Goal: Navigation & Orientation: Find specific page/section

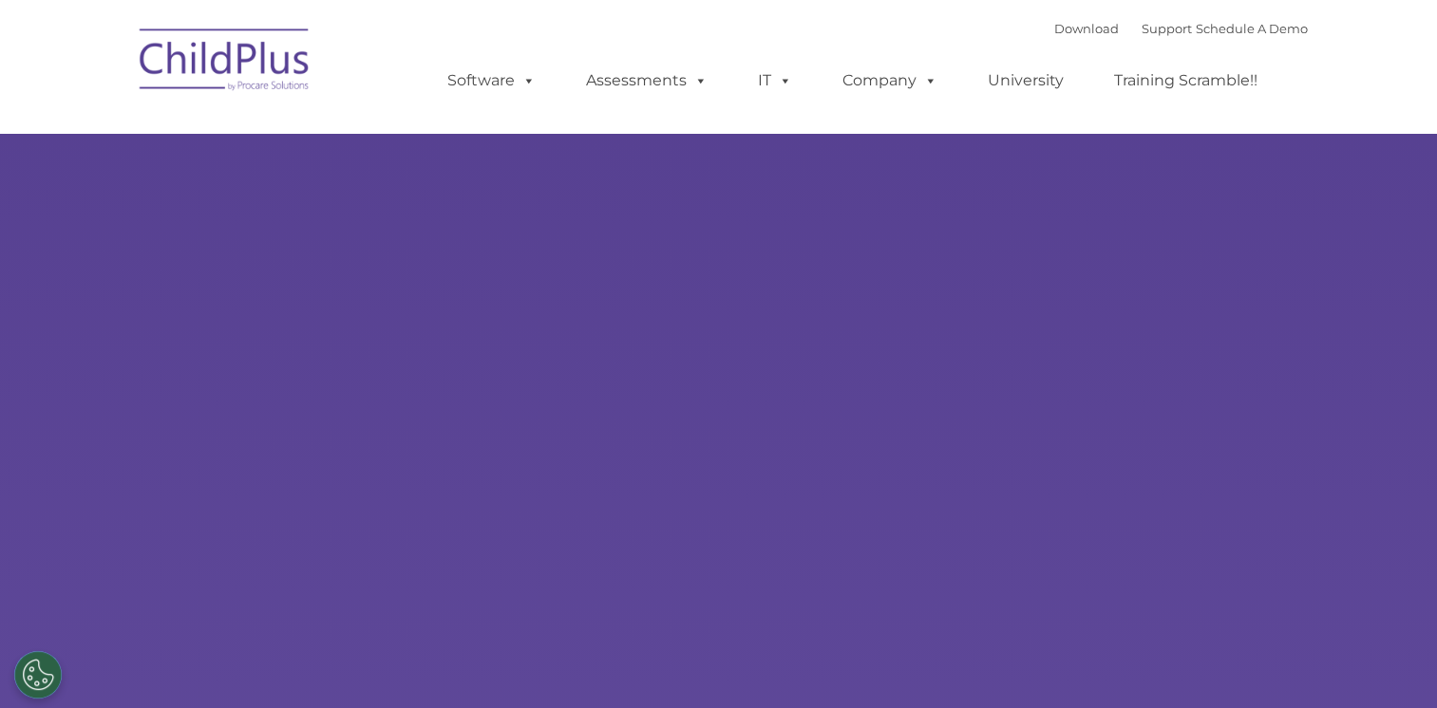
select select "MEDIUM"
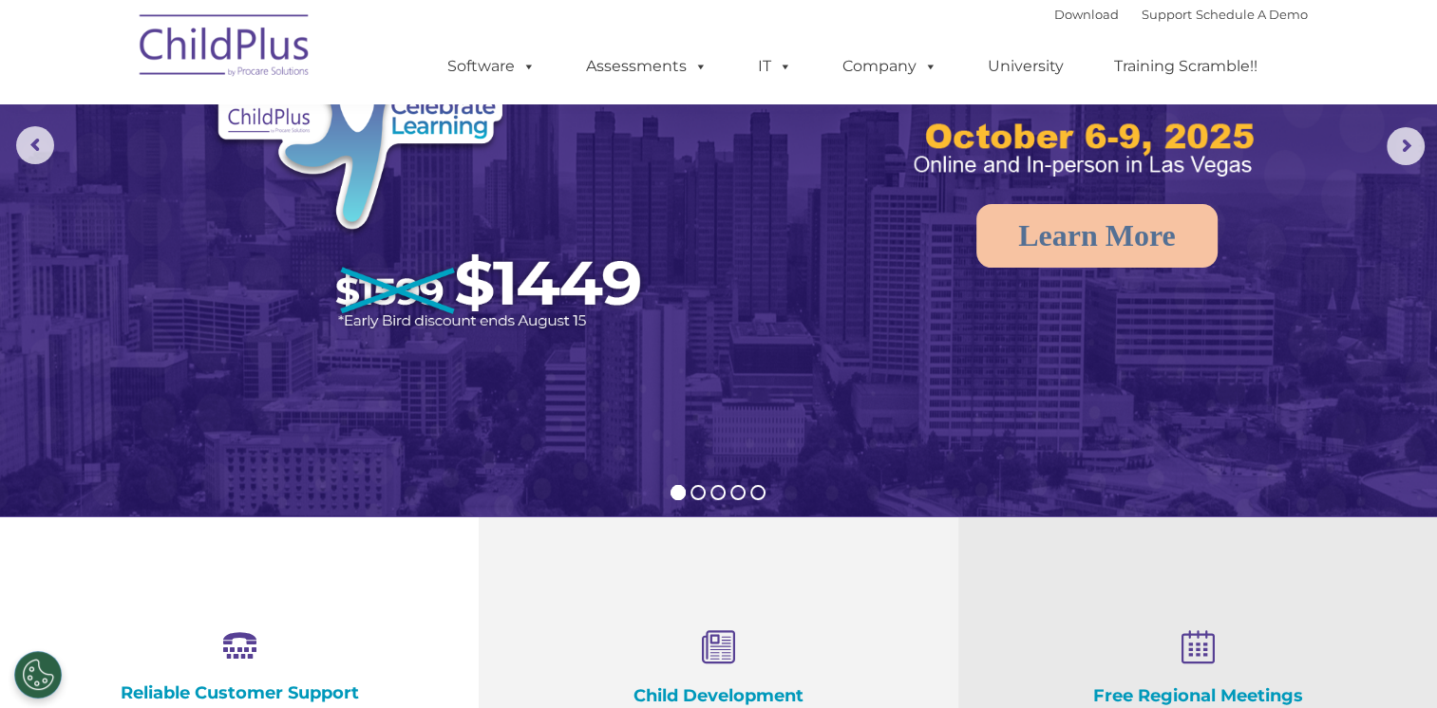
scroll to position [215, 0]
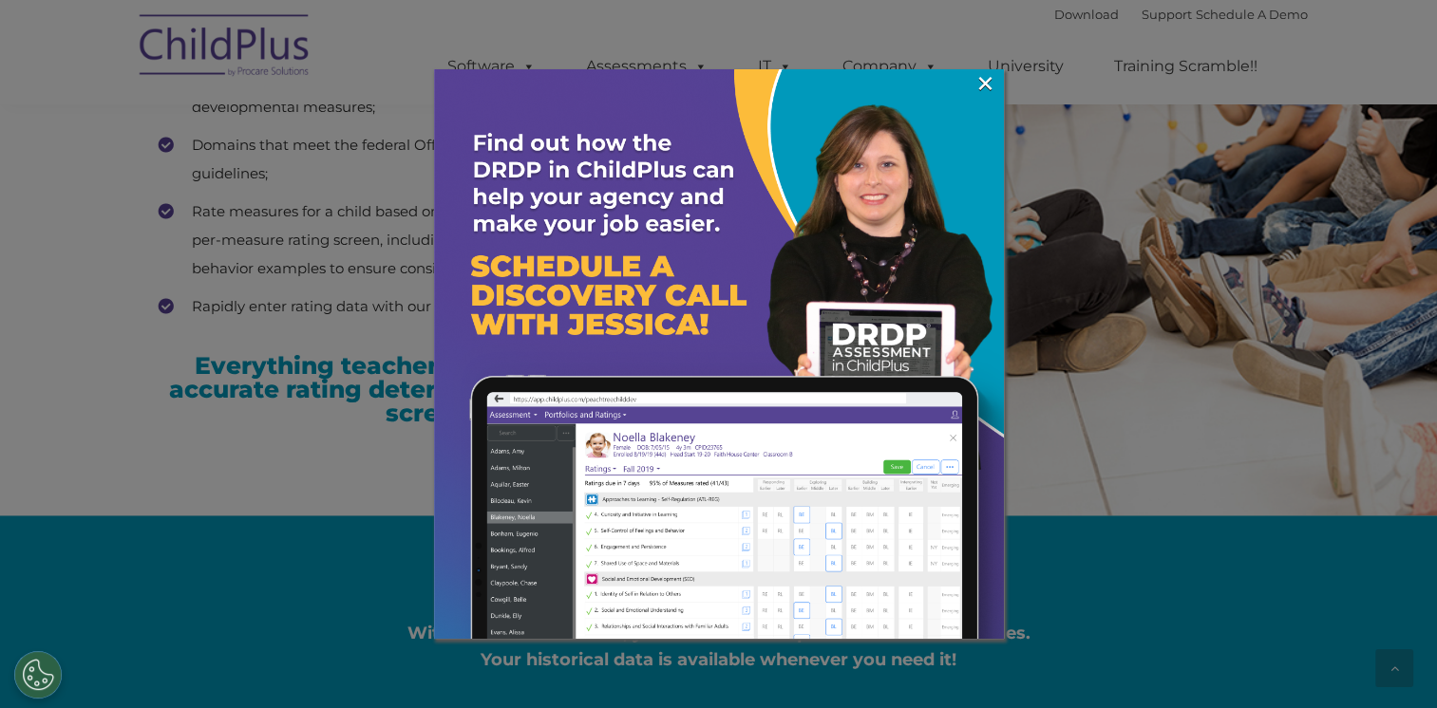
scroll to position [2832, 0]
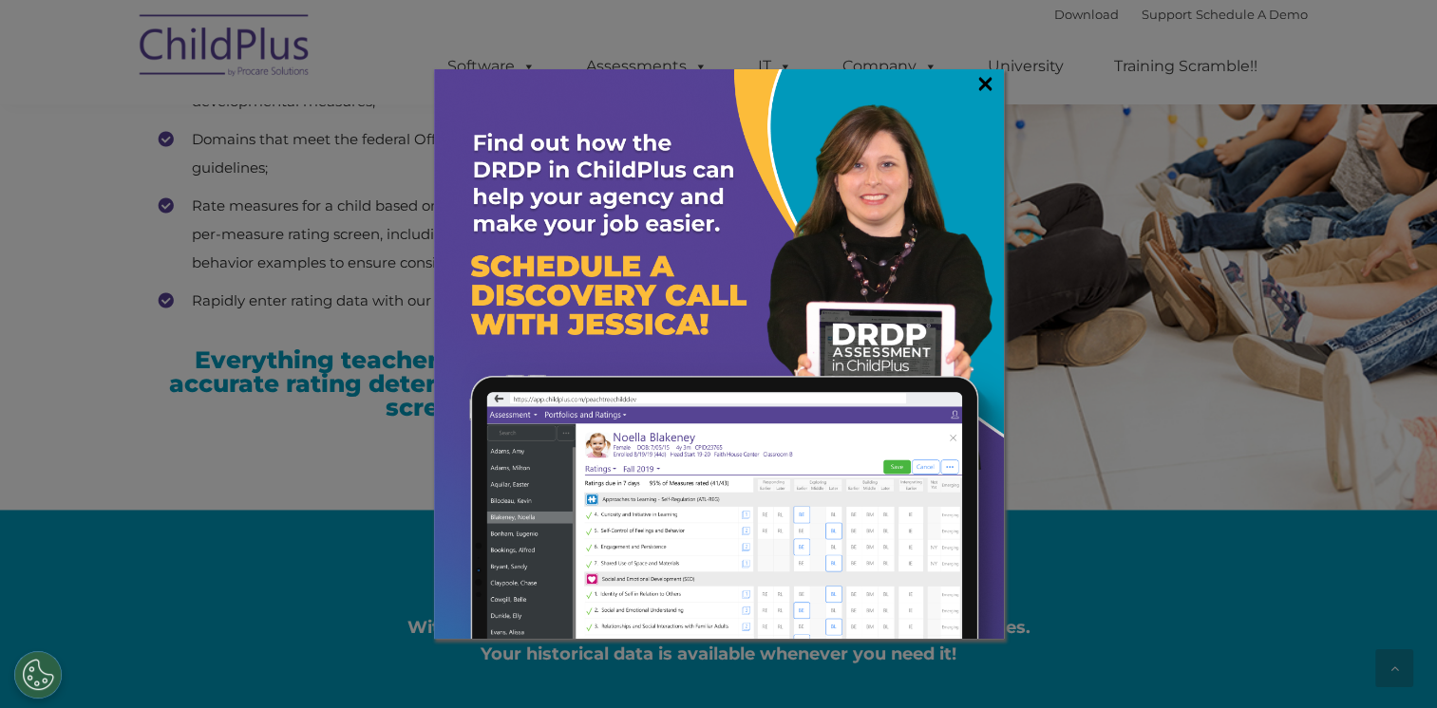
click at [984, 88] on link "×" at bounding box center [985, 83] width 22 height 19
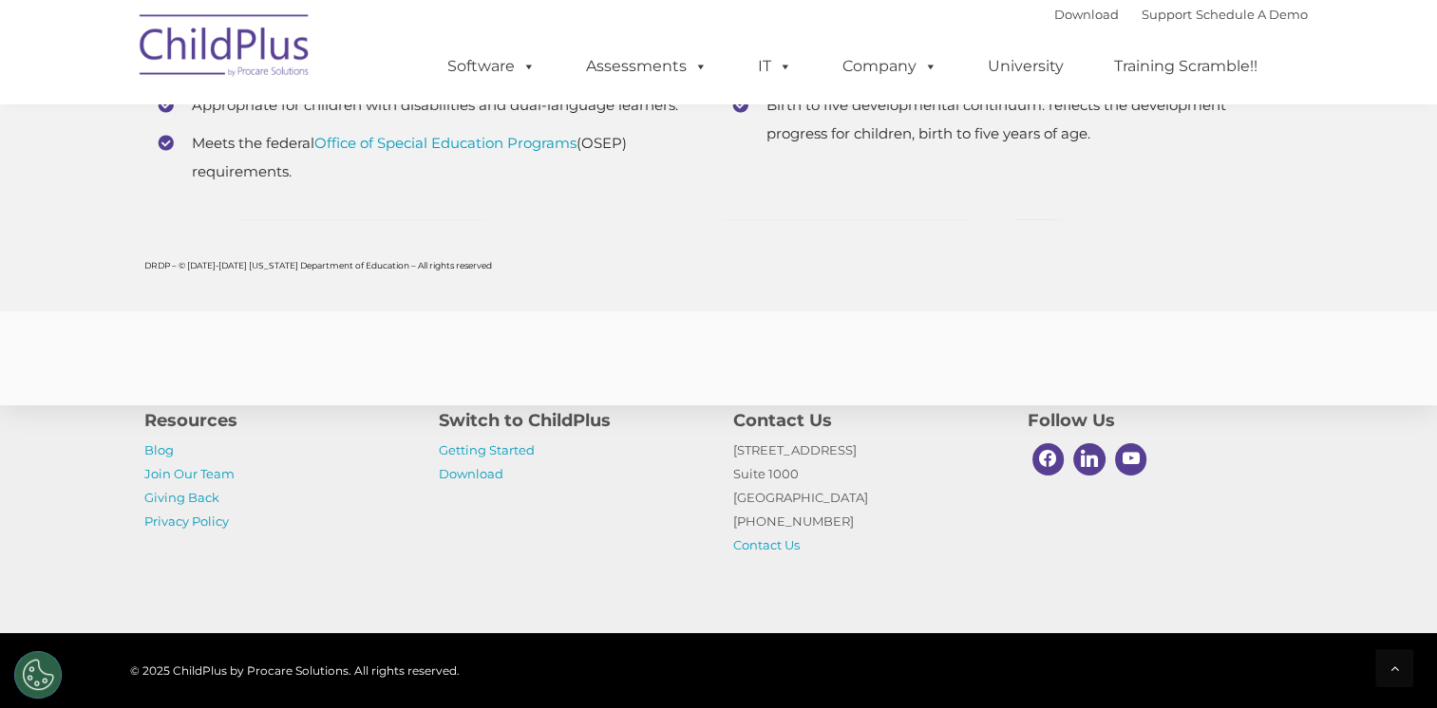
scroll to position [7493, 0]
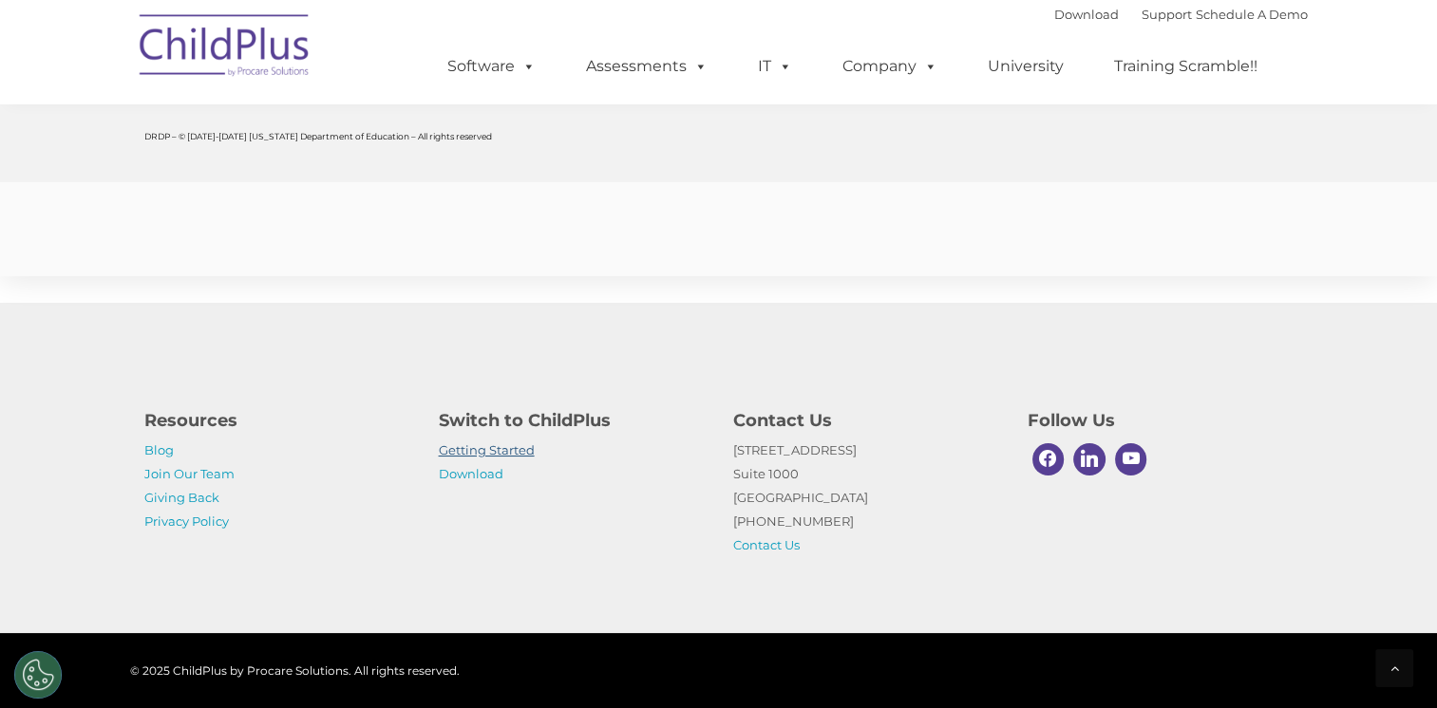
click at [506, 448] on link "Getting Started" at bounding box center [487, 450] width 96 height 15
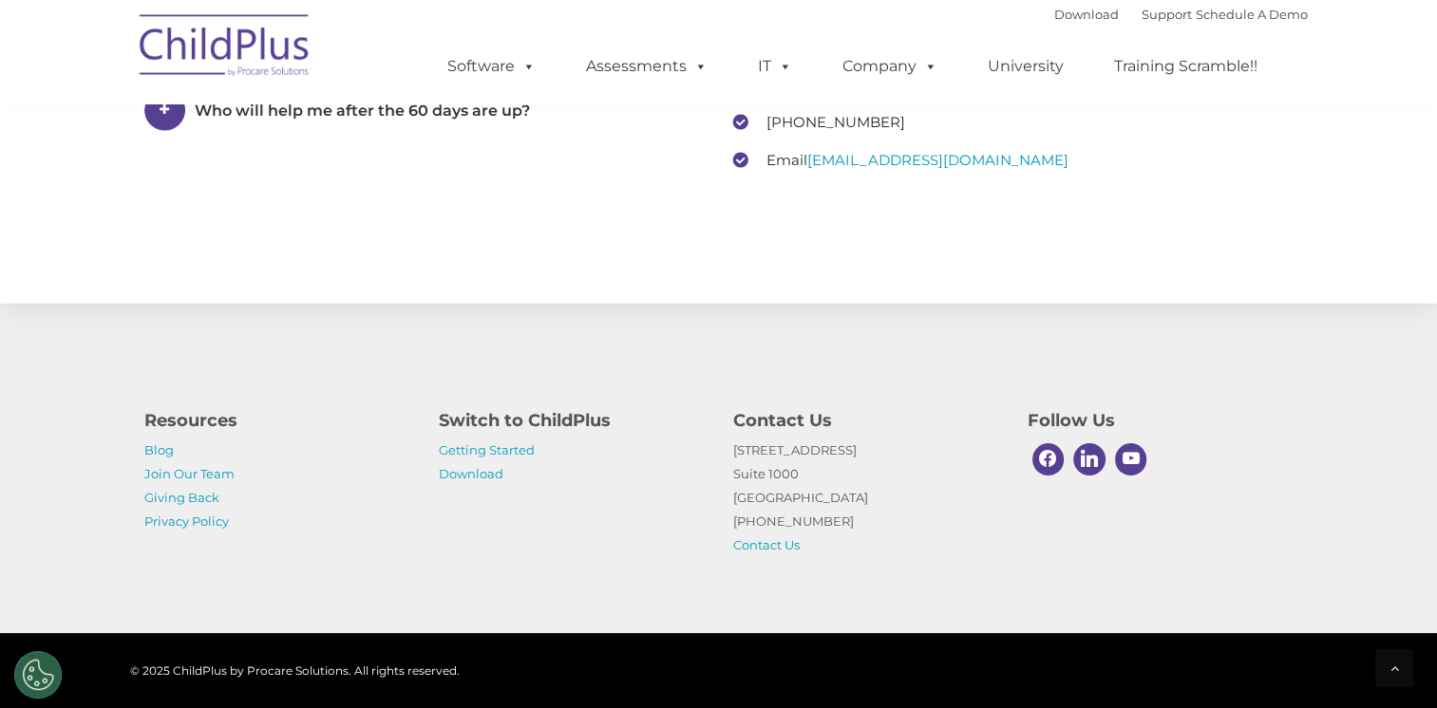
scroll to position [2980, 0]
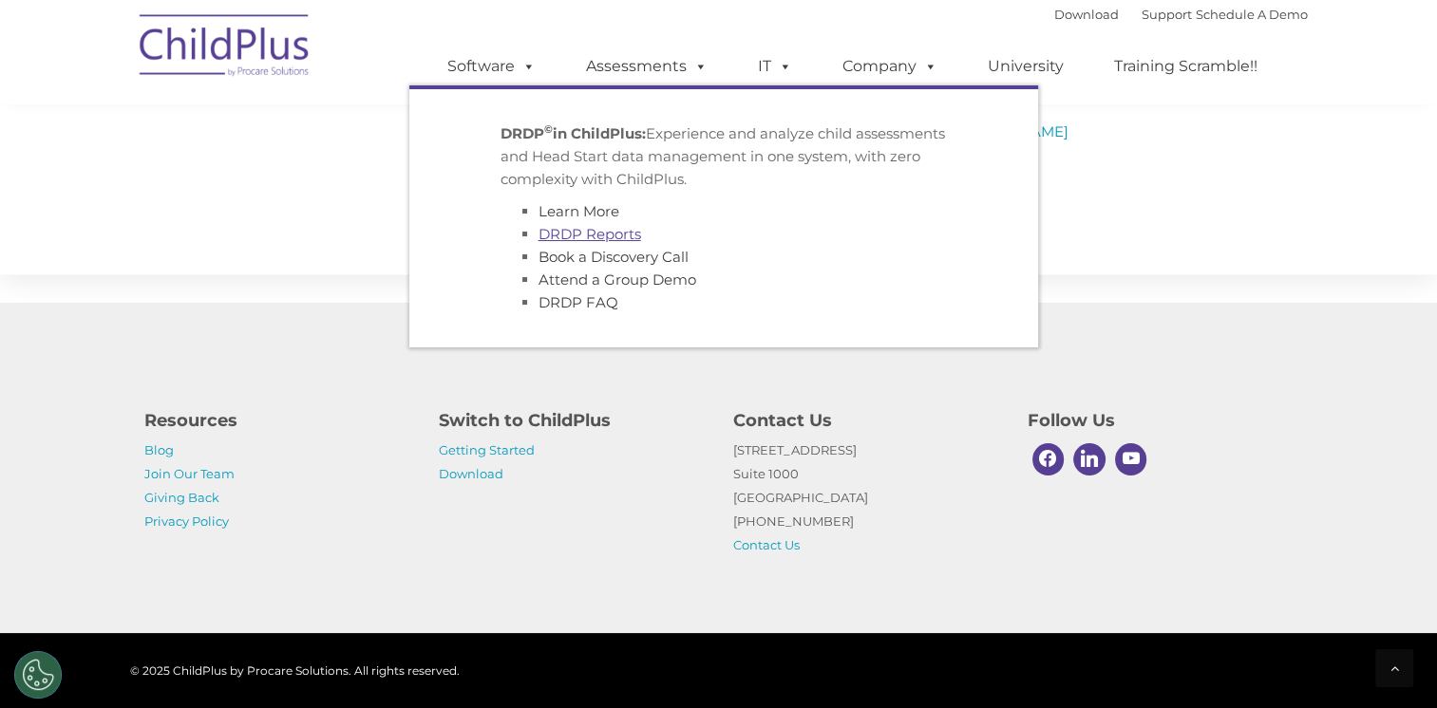
click at [606, 236] on link "DRDP Reports" at bounding box center [589, 234] width 103 height 18
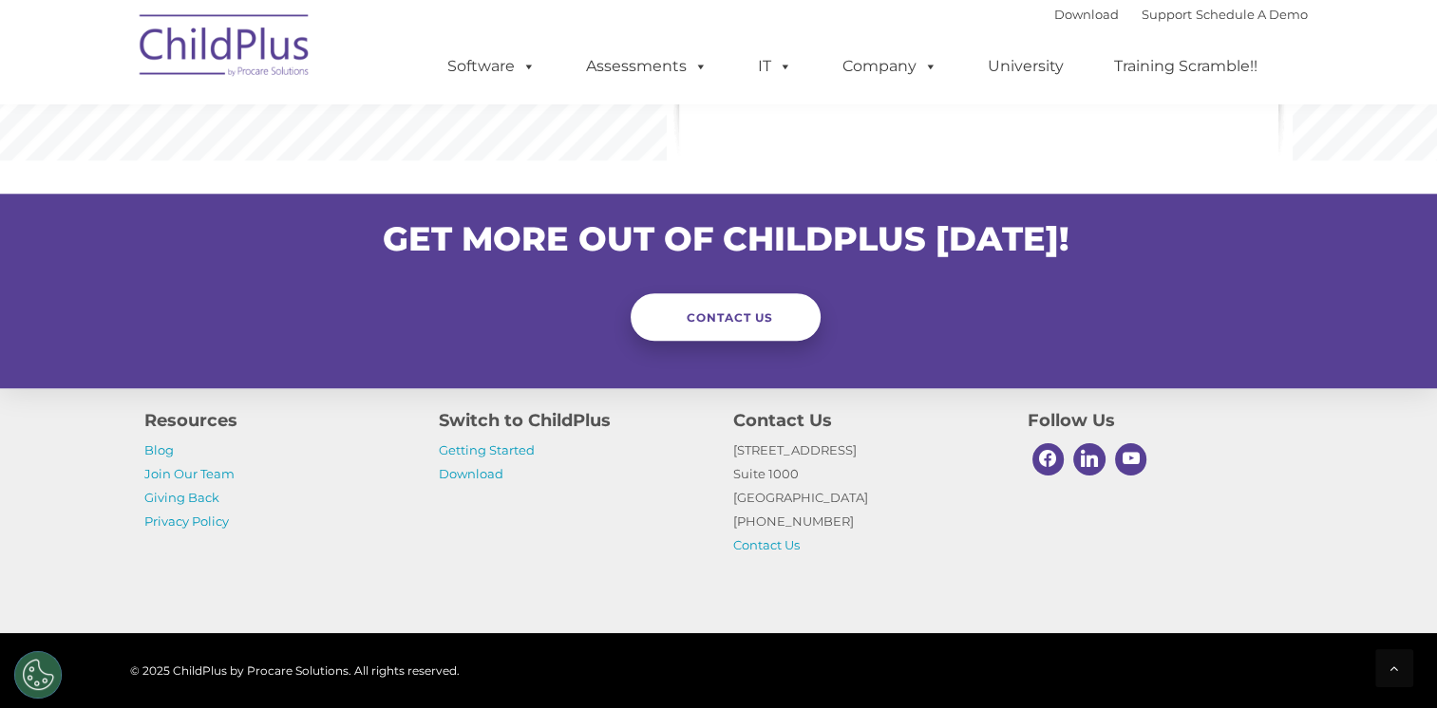
scroll to position [1978, 0]
